Goal: Task Accomplishment & Management: Use online tool/utility

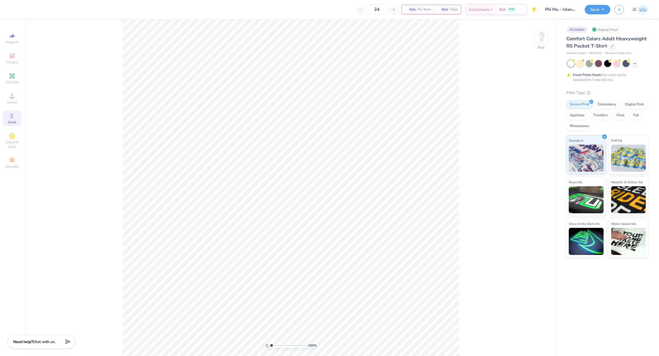
click at [17, 117] on div "Greek" at bounding box center [12, 119] width 19 height 16
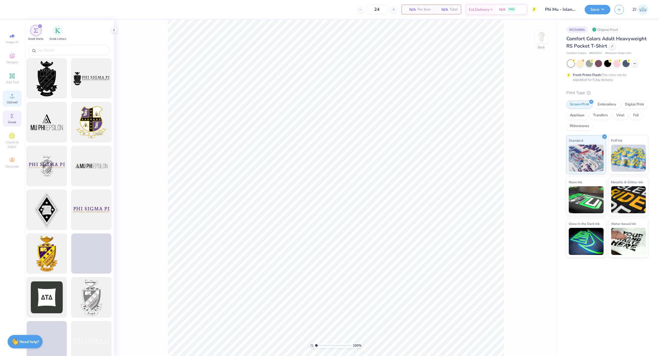
click at [15, 99] on icon at bounding box center [12, 96] width 6 height 6
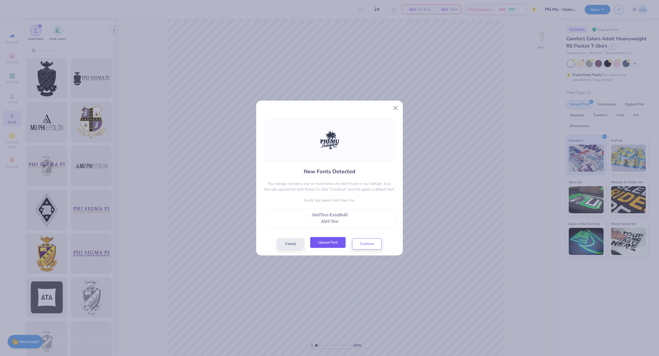
click at [329, 244] on button "Upload Font" at bounding box center [327, 242] width 35 height 11
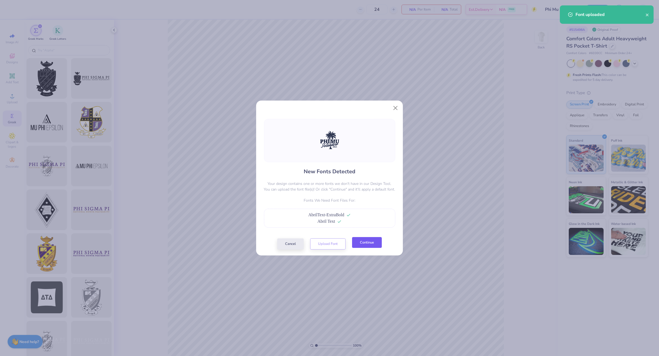
click at [362, 240] on button "Continue" at bounding box center [367, 242] width 30 height 11
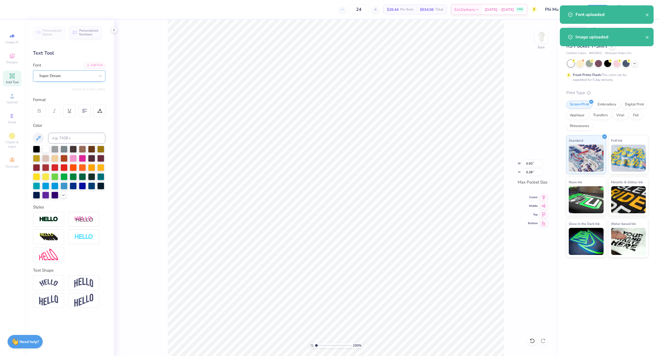
click at [48, 75] on div "Super Dream" at bounding box center [67, 76] width 57 height 8
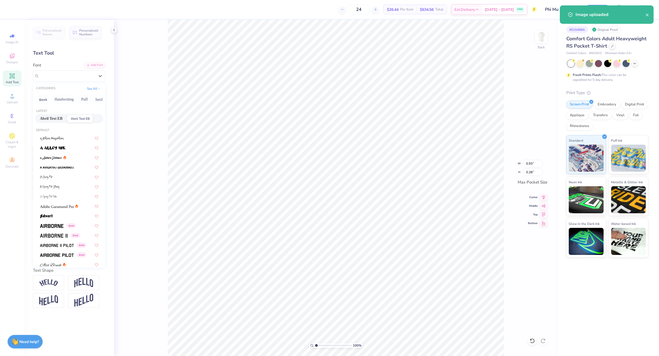
click at [59, 118] on span "Abril Text EB" at bounding box center [51, 119] width 22 height 6
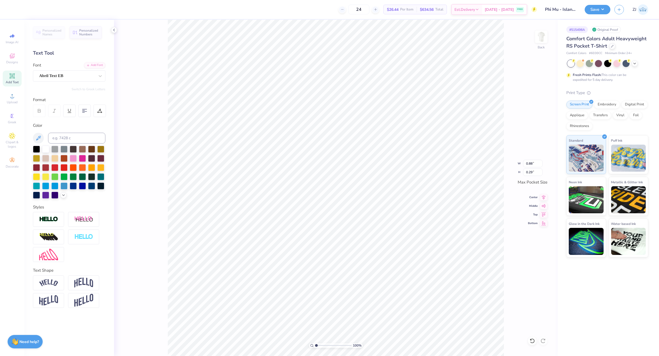
type input "0.88"
type input "0.29"
click at [535, 165] on input "3.43" at bounding box center [532, 164] width 19 height 8
type input "3.50"
type input "3.39"
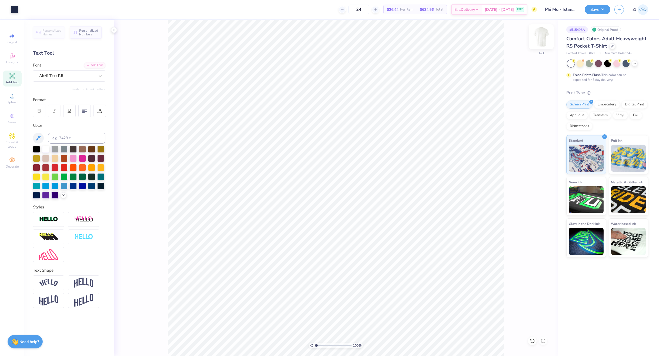
click at [541, 37] on img at bounding box center [542, 37] width 22 height 22
click at [14, 98] on icon at bounding box center [12, 96] width 6 height 6
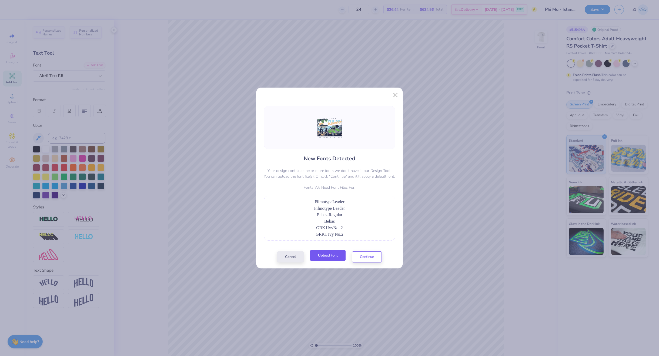
click at [327, 255] on button "Upload Font" at bounding box center [327, 255] width 35 height 11
click at [337, 255] on button "Upload Font" at bounding box center [327, 255] width 35 height 11
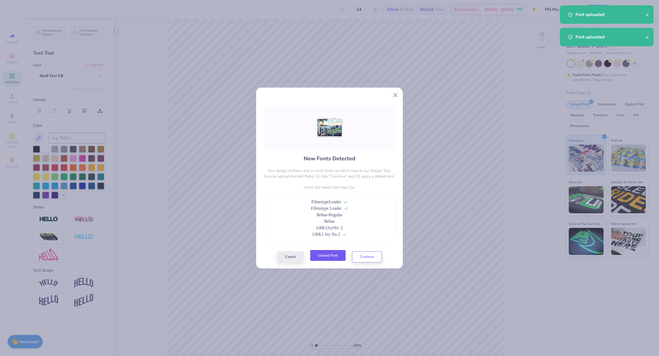
click at [331, 259] on button "Upload Font" at bounding box center [327, 255] width 35 height 11
click at [365, 257] on button "Continue" at bounding box center [367, 255] width 30 height 11
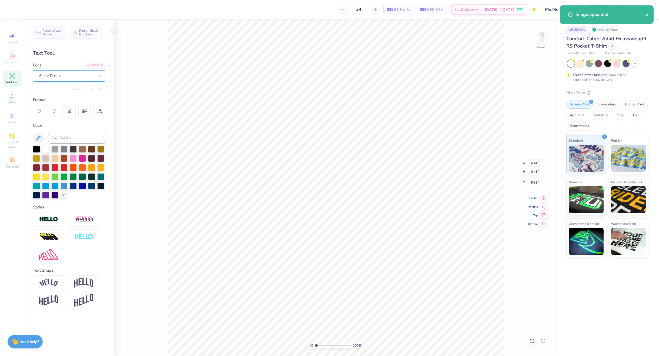
click at [44, 72] on div at bounding box center [67, 75] width 56 height 7
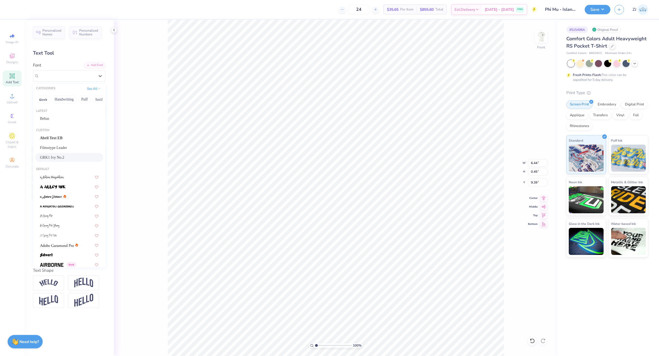
click at [55, 157] on span "GRK1 Ivy No.2" at bounding box center [52, 158] width 24 height 6
type input "6.64"
type input "0.44"
type input "9.43"
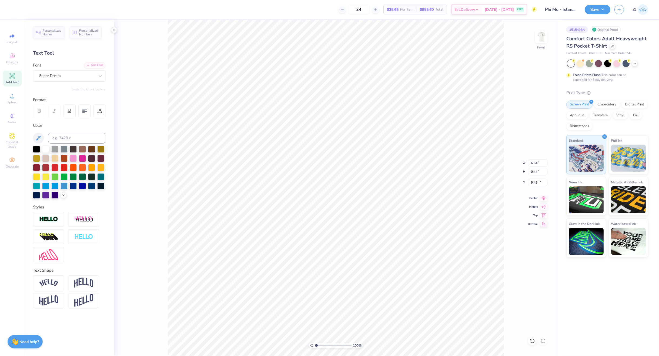
type input "5.91"
type input "1.30"
type input "10.47"
click at [63, 76] on div "Super Dream" at bounding box center [67, 76] width 57 height 8
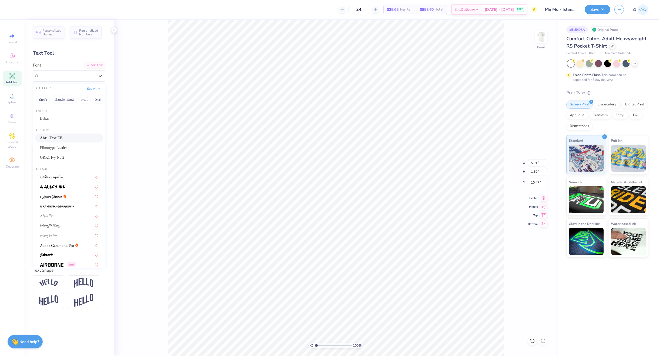
click at [53, 137] on span "Abril Text EB" at bounding box center [51, 138] width 22 height 6
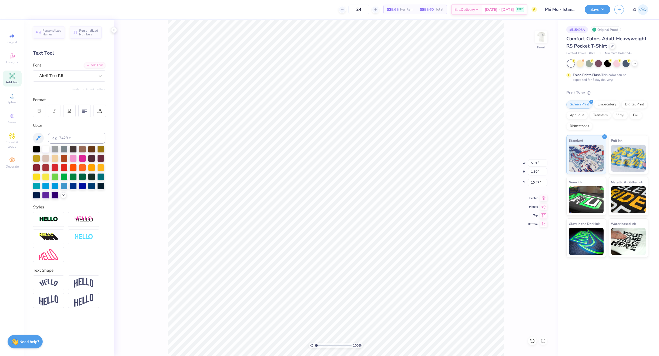
type input "6.57"
type input "1.31"
type input "10.61"
click at [65, 79] on div "Super Dream" at bounding box center [67, 76] width 57 height 8
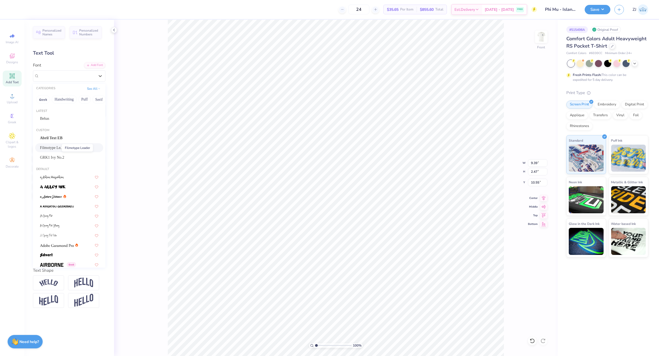
click at [54, 147] on span "Filmotype Leader" at bounding box center [53, 148] width 27 height 6
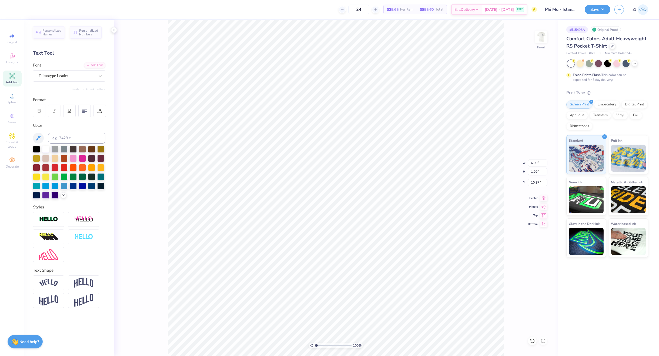
type input "6.09"
type input "1.99"
type input "10.97"
click at [59, 73] on div "Super Dream" at bounding box center [67, 76] width 57 height 8
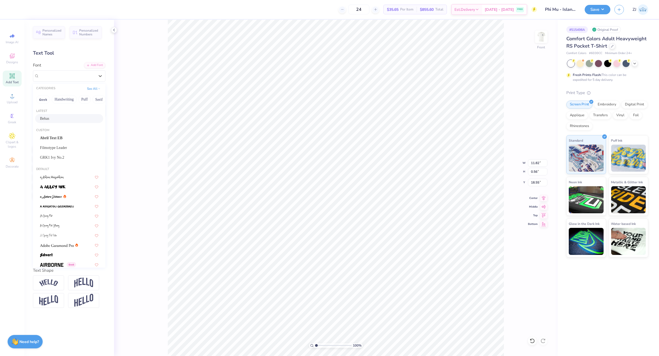
click at [47, 117] on span "Bebas" at bounding box center [44, 119] width 9 height 6
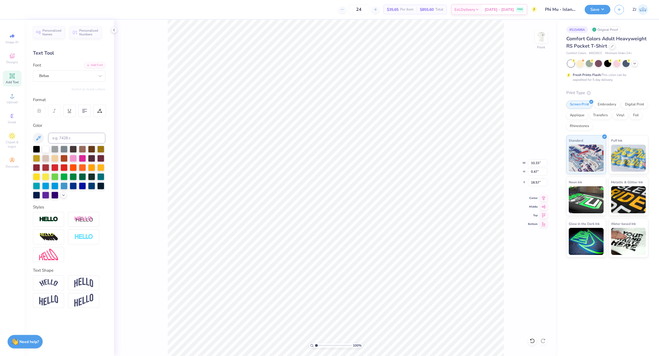
type input "10.33"
type input "0.47"
type input "18.57"
click at [544, 199] on icon at bounding box center [544, 197] width 4 height 5
click at [543, 198] on icon at bounding box center [544, 197] width 4 height 5
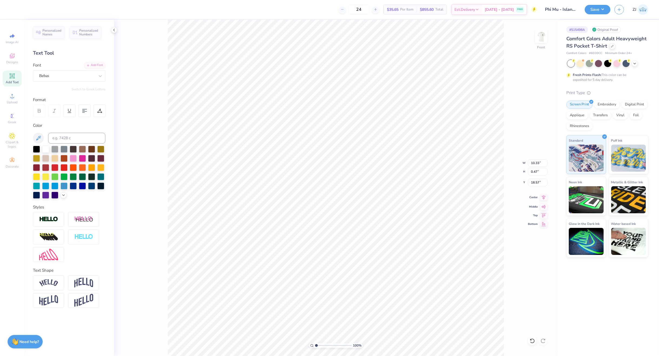
type input "10.33"
type input "0.47"
type input "18.57"
click at [545, 196] on icon at bounding box center [544, 197] width 8 height 6
type input "10.48"
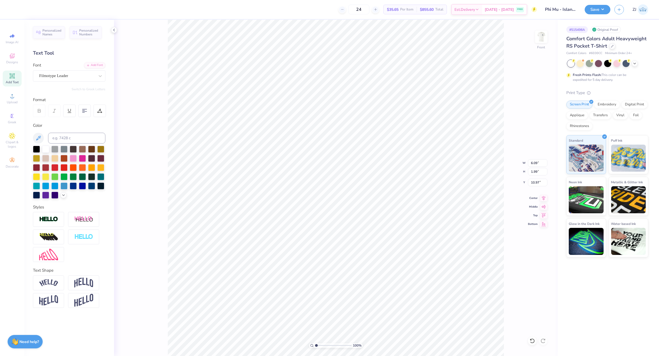
type input "11.14"
click at [72, 221] on div at bounding box center [83, 219] width 31 height 15
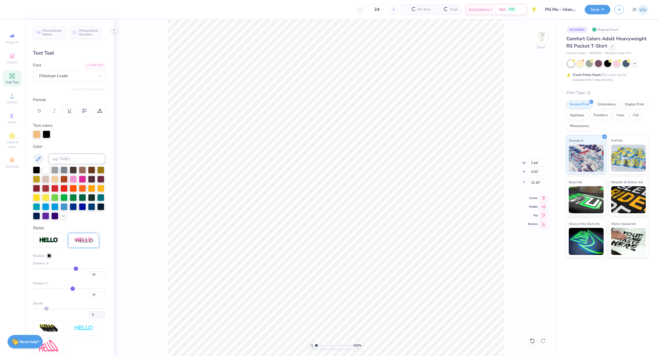
type input "7.34"
type input "2.02"
type input "11.10"
click at [47, 133] on div at bounding box center [47, 134] width 8 height 8
click at [63, 158] on input at bounding box center [76, 159] width 57 height 11
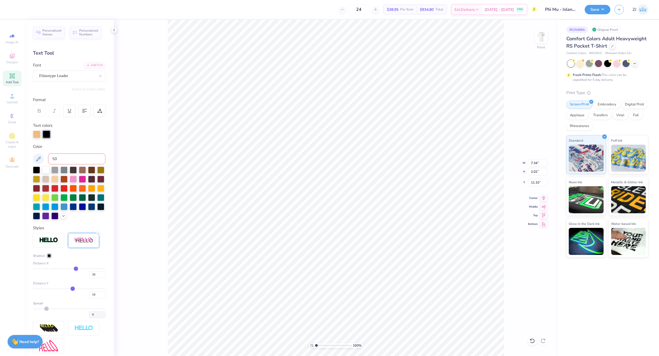
type input "533"
drag, startPoint x: 92, startPoint y: 286, endPoint x: 93, endPoint y: 289, distance: 3.9
click at [72, 278] on div "20" at bounding box center [69, 273] width 72 height 10
type input "3"
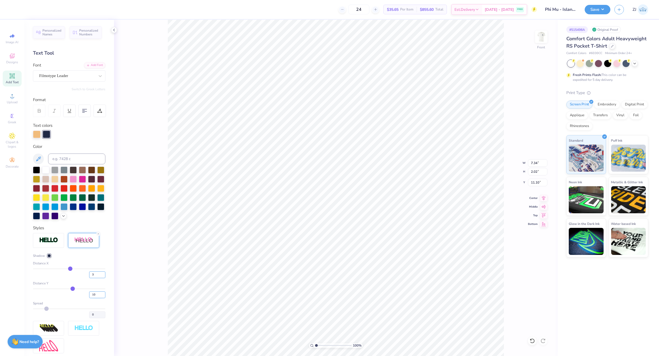
type input "6.30"
type input "2.12"
type input "11.14"
drag, startPoint x: 92, startPoint y: 305, endPoint x: 82, endPoint y: 305, distance: 10.5
click at [82, 298] on div "10" at bounding box center [69, 293] width 72 height 10
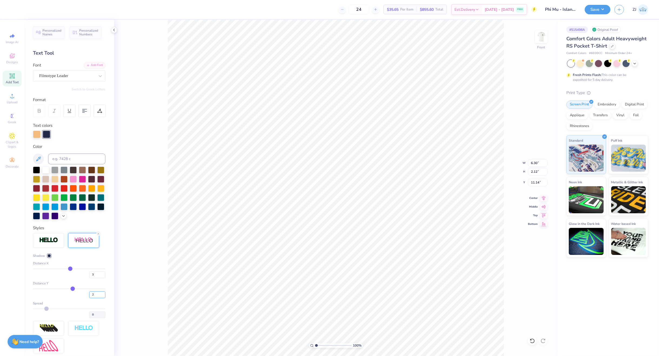
type input "2"
type input "6.28"
type input "1.99"
drag, startPoint x: 94, startPoint y: 284, endPoint x: 75, endPoint y: 285, distance: 18.7
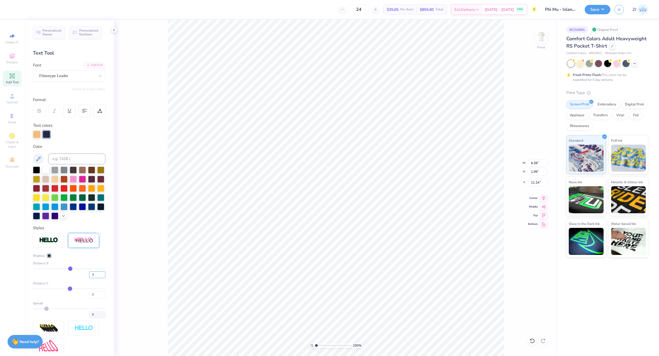
click at [75, 278] on div "3" at bounding box center [69, 273] width 72 height 10
type input "1"
type input "6.16"
type input "2.01"
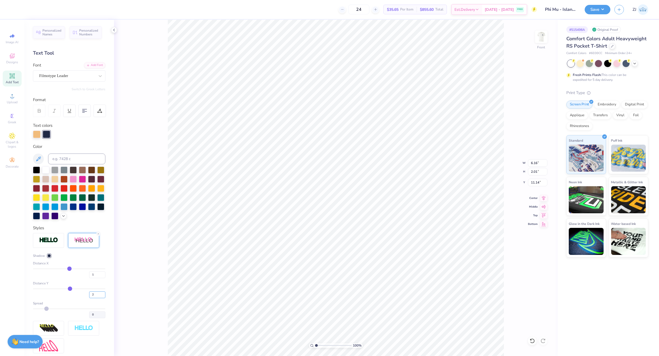
drag, startPoint x: 91, startPoint y: 303, endPoint x: 81, endPoint y: 303, distance: 9.5
click at [82, 298] on div "2" at bounding box center [69, 293] width 72 height 10
type input "3"
type input "2.03"
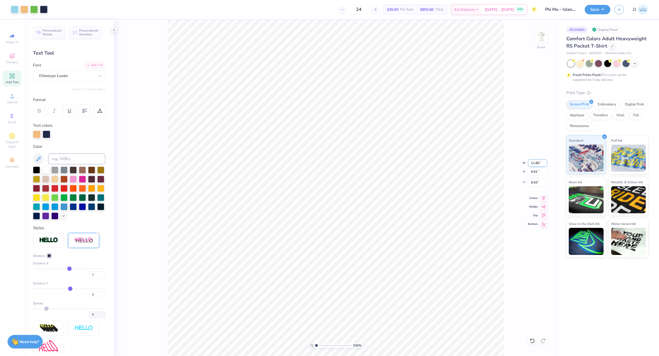
click at [539, 163] on input "11.80" at bounding box center [537, 163] width 19 height 8
type input "12.50"
type input "10.18"
click at [536, 180] on input "9.15" at bounding box center [537, 183] width 19 height 8
type input "3.00"
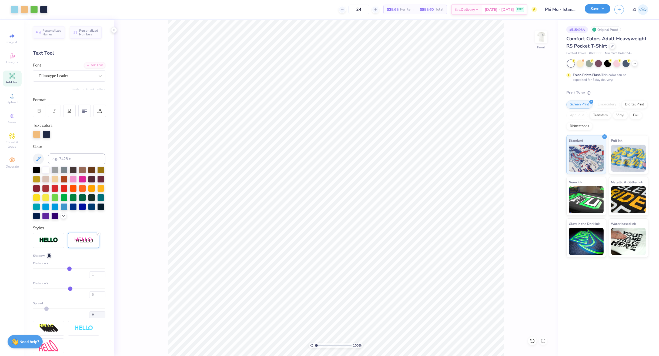
click at [601, 6] on button "Save" at bounding box center [598, 8] width 26 height 9
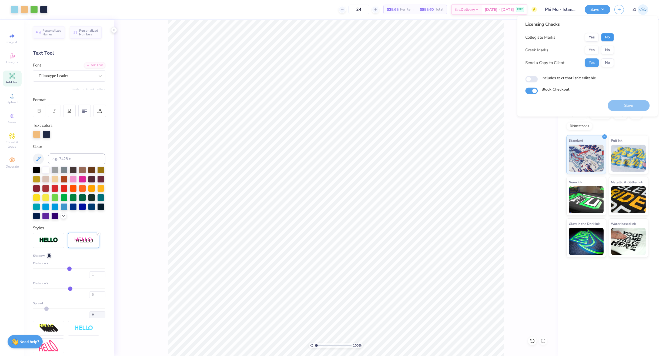
click at [613, 37] on button "No" at bounding box center [607, 37] width 13 height 9
click at [595, 48] on button "Yes" at bounding box center [592, 50] width 14 height 9
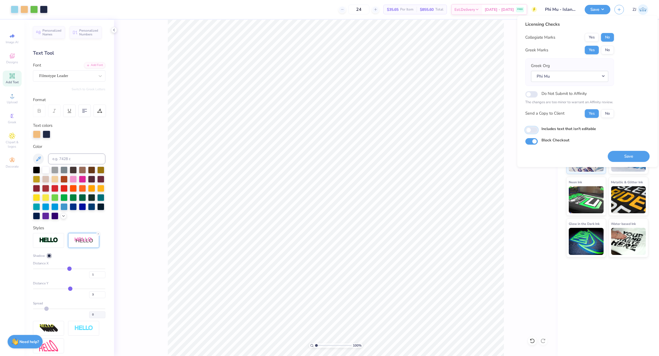
click at [532, 131] on input "Includes text that isn't editable" at bounding box center [532, 130] width 12 height 6
checkbox input "true"
click at [623, 154] on button "Save" at bounding box center [629, 156] width 42 height 11
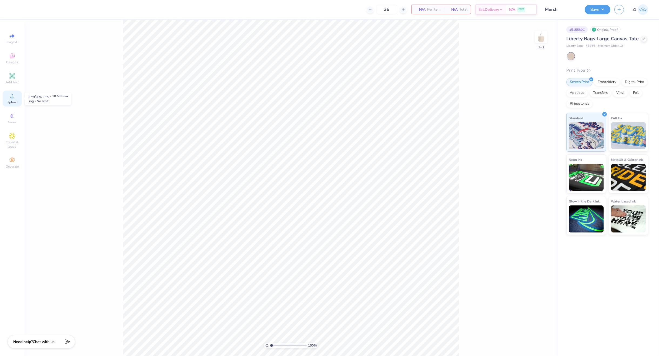
click at [12, 95] on icon at bounding box center [12, 96] width 6 height 6
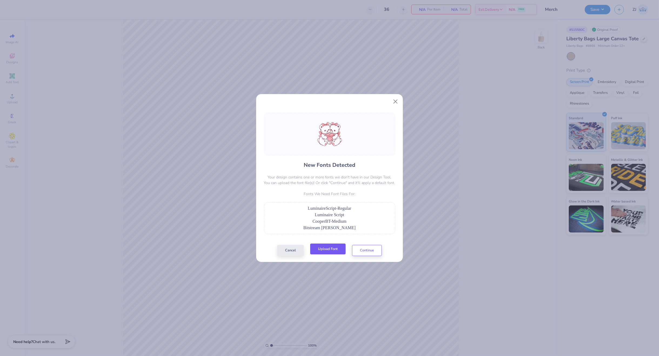
click at [337, 248] on button "Upload Font" at bounding box center [327, 249] width 35 height 11
click at [324, 253] on button "Upload Font" at bounding box center [327, 249] width 35 height 11
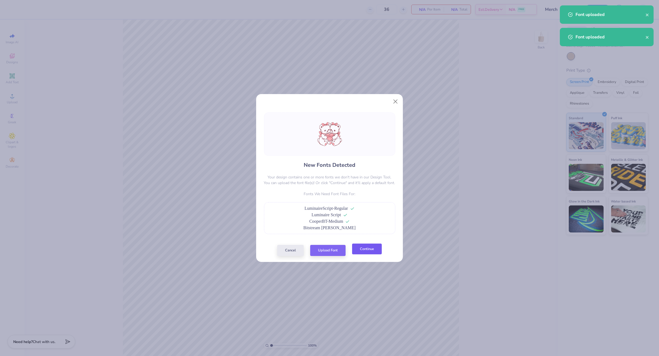
click at [362, 246] on button "Continue" at bounding box center [367, 249] width 30 height 11
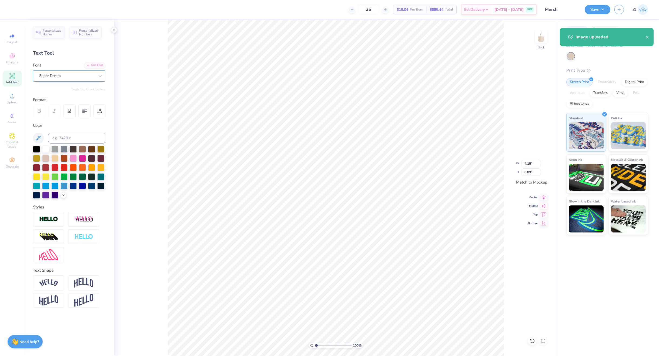
click at [60, 77] on div "Super Dream" at bounding box center [67, 76] width 57 height 8
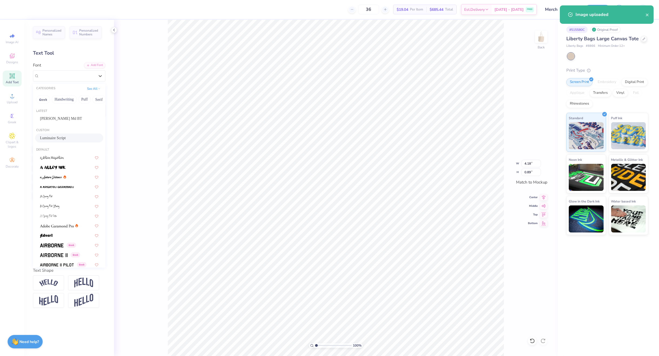
click at [52, 135] on span "Luminaire Script" at bounding box center [53, 138] width 26 height 6
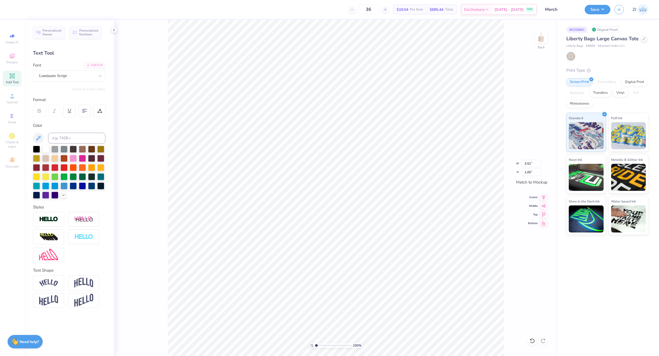
type input "3.51"
type input "1.05"
click at [323, 346] on input "range" at bounding box center [333, 345] width 36 height 5
type input "2.73"
type input "2.34"
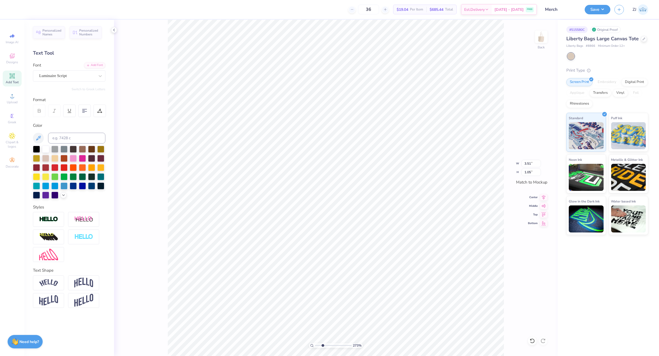
type input "0.73"
click at [74, 74] on div "Super Dream" at bounding box center [67, 76] width 57 height 8
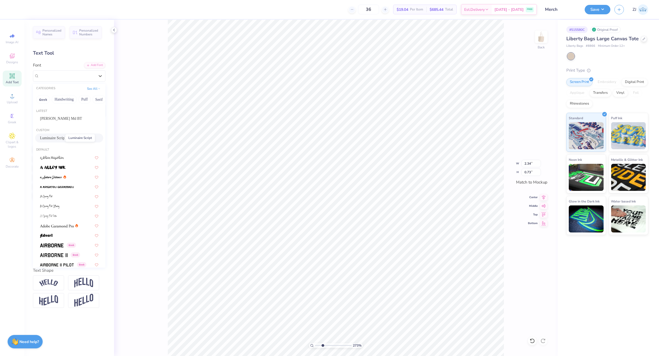
click at [56, 139] on span "Luminaire Script" at bounding box center [53, 138] width 26 height 6
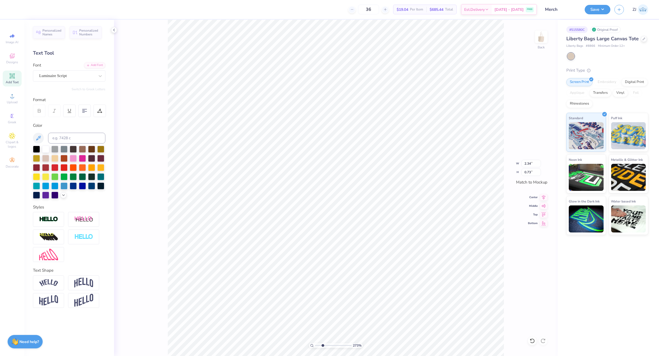
type input "1.75"
type input "0.71"
type input "0.59"
type input "0.70"
click at [63, 75] on div "Super Dream" at bounding box center [67, 76] width 57 height 8
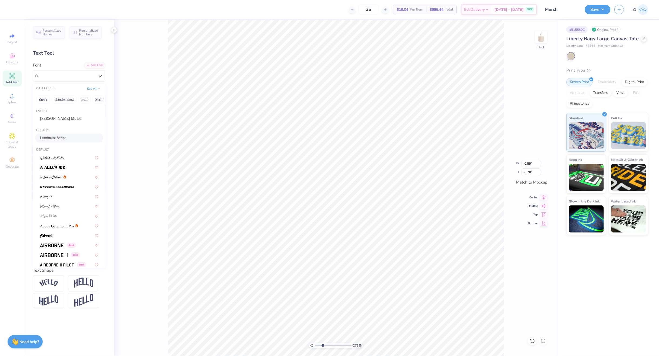
click at [56, 140] on span "Luminaire Script" at bounding box center [53, 138] width 26 height 6
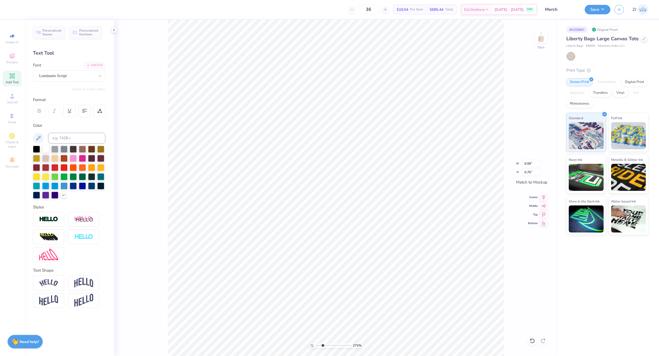
type input "0.76"
type input "0.82"
type input "1.93"
type input "0.34"
click at [63, 77] on div "Super Dream" at bounding box center [67, 76] width 57 height 8
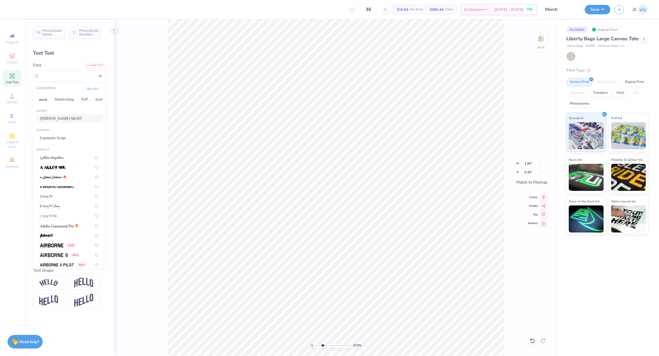
click at [52, 121] on span "Cooper Md BT" at bounding box center [61, 119] width 42 height 6
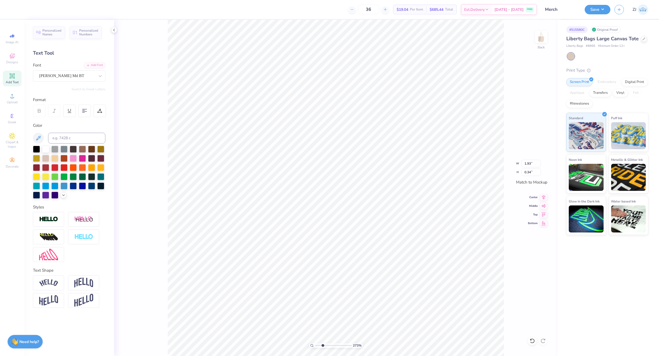
type input "1.89"
type input "0.35"
type input "3.51"
type input "1.05"
type input "1.75"
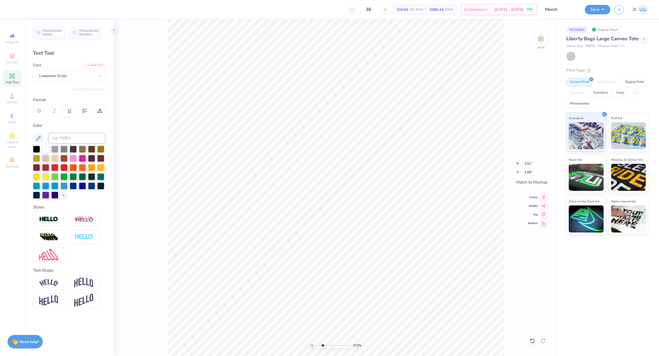
type input "0.71"
type input "0.76"
type input "0.82"
type input "1.89"
type input "0.35"
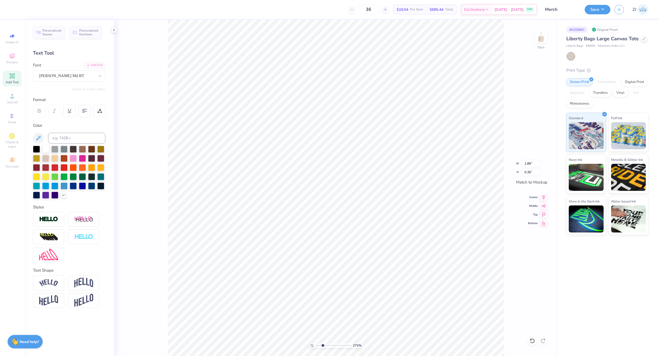
type input "13.31"
type input "12.94"
click at [313, 348] on div "273 %" at bounding box center [336, 188] width 336 height 336
click at [311, 345] on icon at bounding box center [312, 346] width 4 height 4
type input "1"
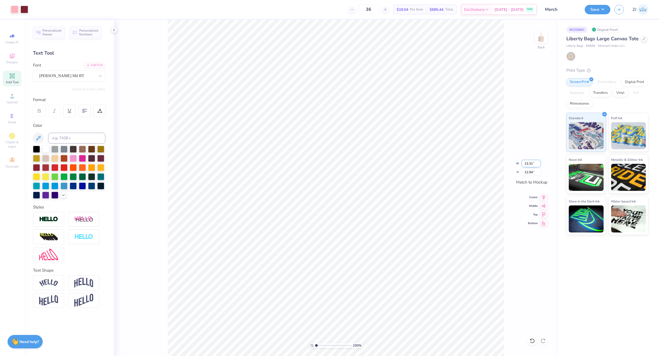
click at [532, 161] on input "13.31" at bounding box center [531, 164] width 19 height 8
type input "12.00"
type input "11.66"
click at [539, 164] on input "11.99" at bounding box center [531, 164] width 19 height 8
click at [536, 164] on input "11.99" at bounding box center [531, 164] width 19 height 8
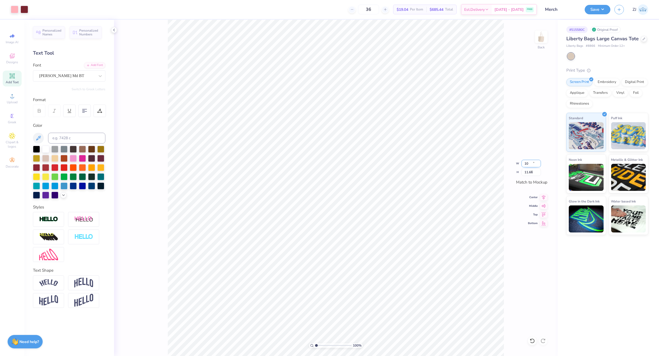
type input "10.00"
type input "9.72"
click at [536, 163] on input "10.00" at bounding box center [531, 164] width 19 height 8
type input "11.00"
type input "10.69"
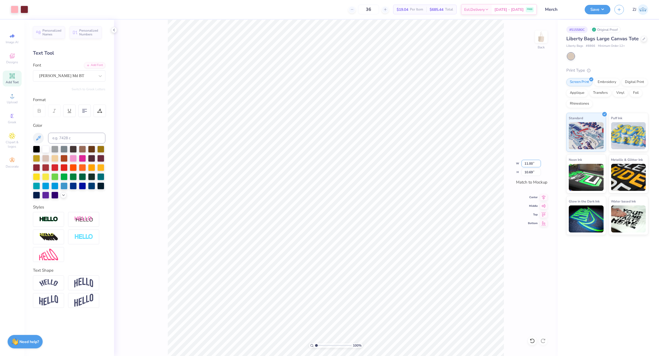
drag, startPoint x: 535, startPoint y: 164, endPoint x: 518, endPoint y: 164, distance: 17.3
click at [518, 164] on div "100 % Back W 11.00 11.00 " H 10.69 10.69 " Match to Mockup Center Middle Top Bo…" at bounding box center [336, 188] width 444 height 336
click at [529, 162] on input "11.00" at bounding box center [531, 164] width 19 height 8
type input "10.00"
type input "9.72"
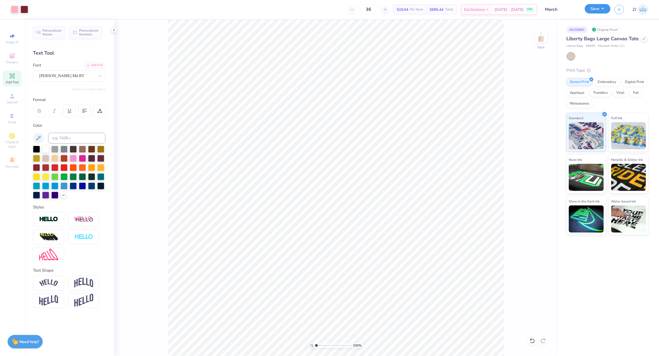
click at [604, 10] on button "Save" at bounding box center [598, 8] width 26 height 9
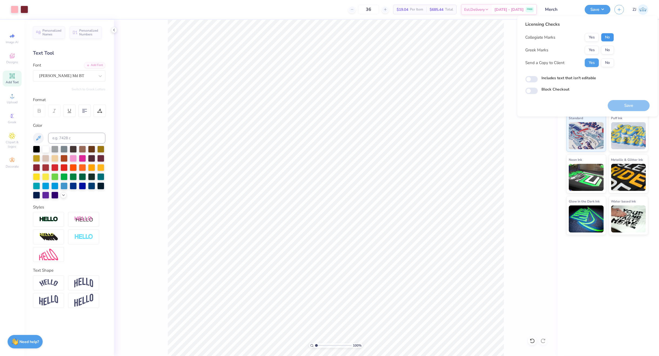
click at [611, 36] on button "No" at bounding box center [607, 37] width 13 height 9
click at [589, 48] on button "Yes" at bounding box center [592, 50] width 14 height 9
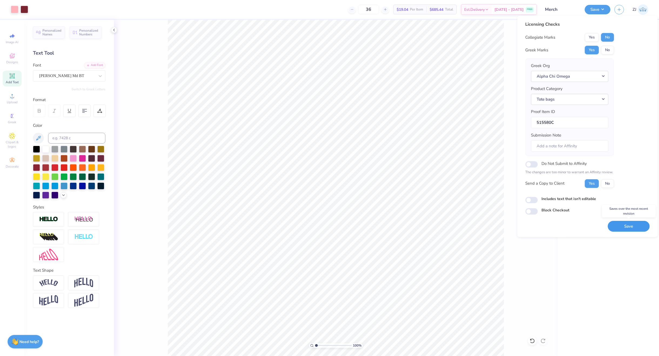
click at [638, 224] on button "Save" at bounding box center [629, 226] width 42 height 11
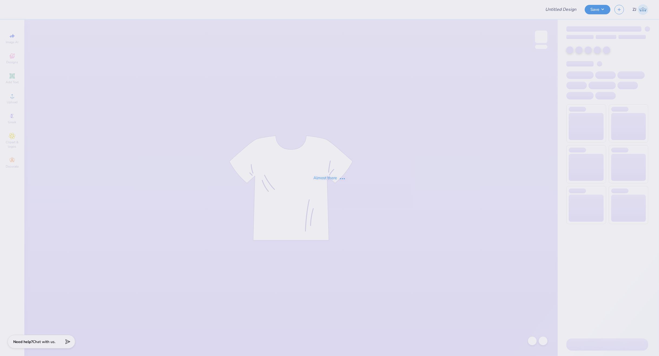
type input "Merch"
